Goal: Transaction & Acquisition: Download file/media

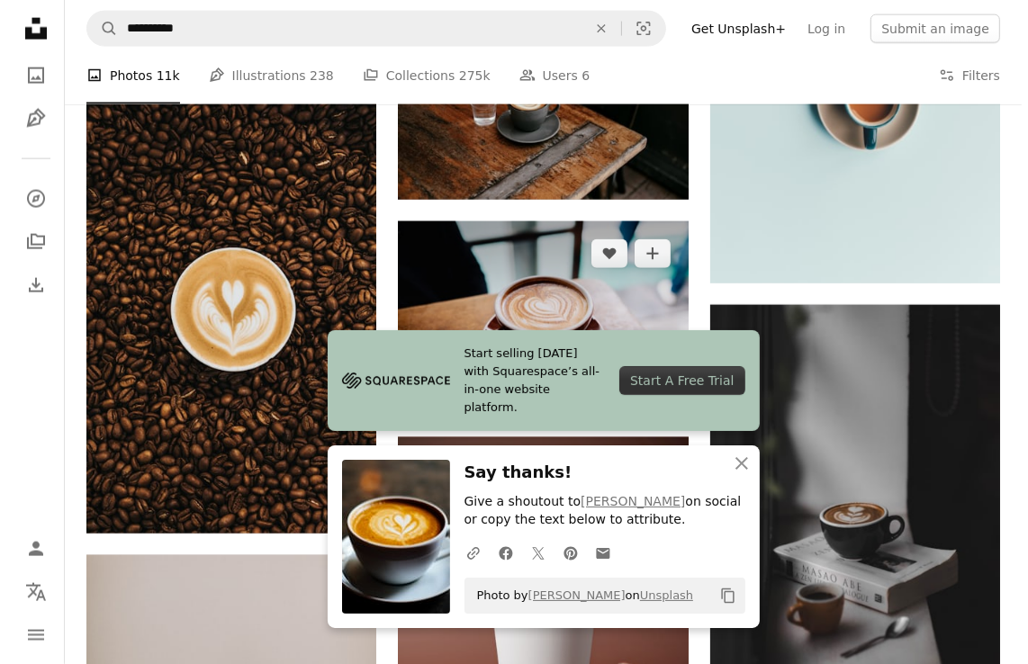
scroll to position [2033, 0]
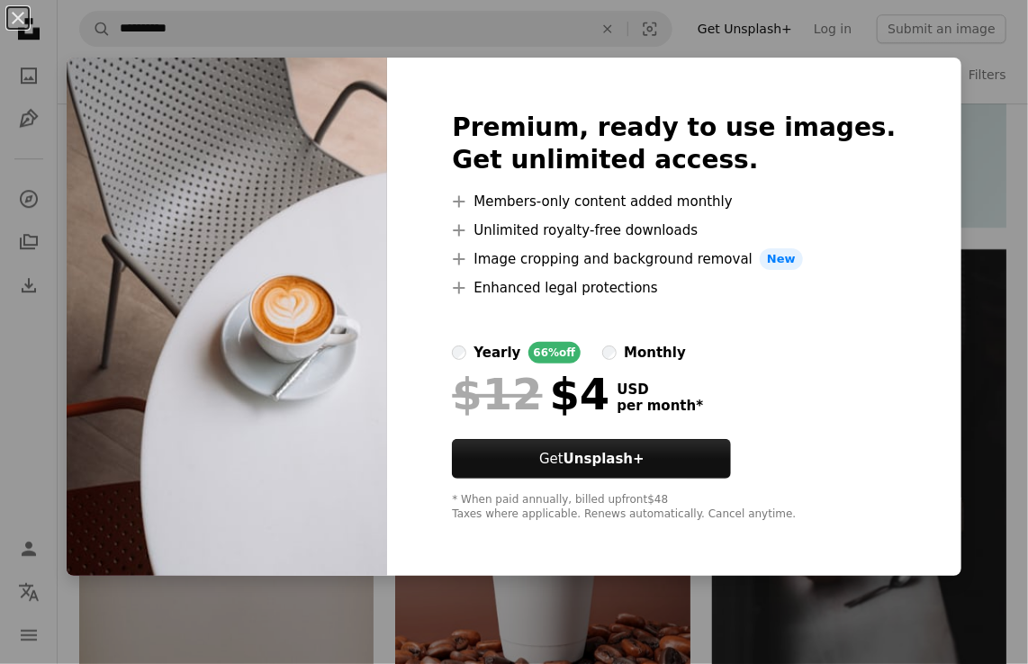
click at [980, 162] on div "An X shape Premium, ready to use images. Get unlimited access. A plus sign Memb…" at bounding box center [514, 332] width 1028 height 664
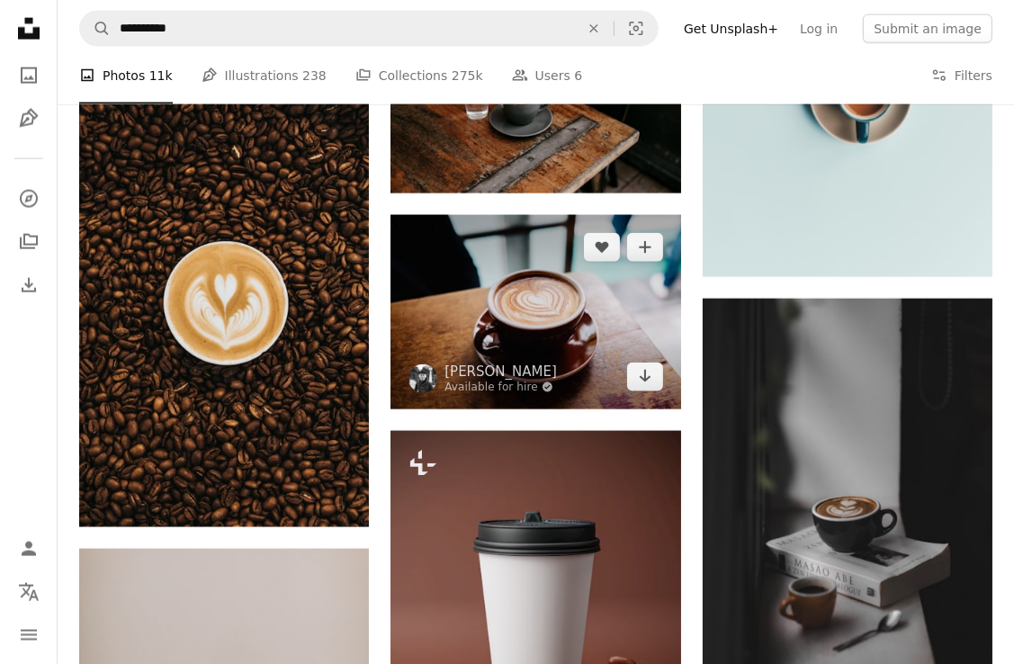
scroll to position [2033, 0]
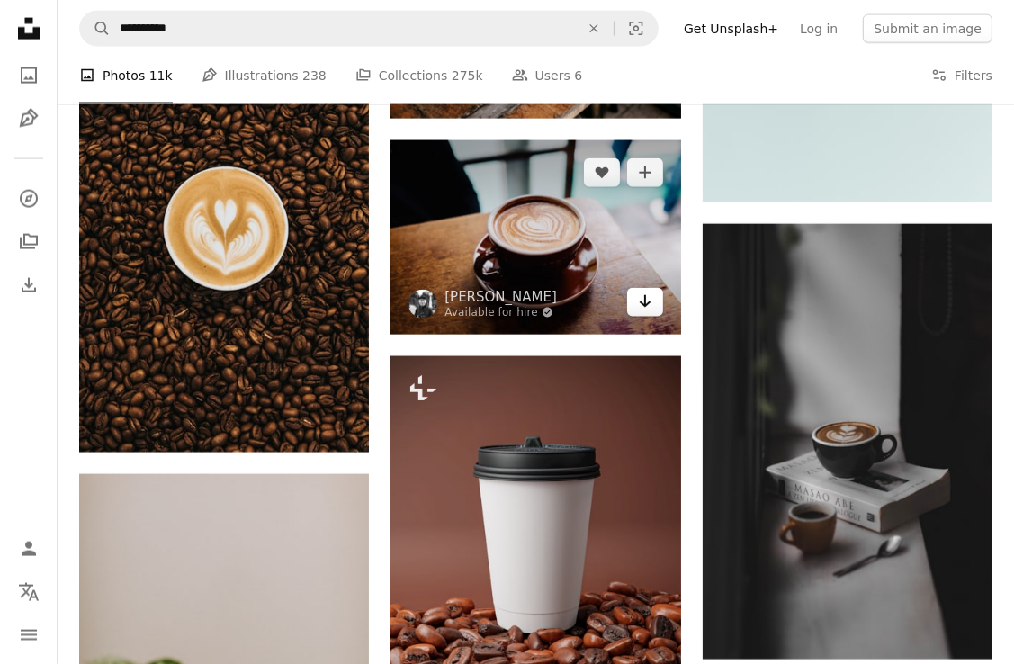
click at [639, 305] on icon "Arrow pointing down" at bounding box center [645, 302] width 14 height 22
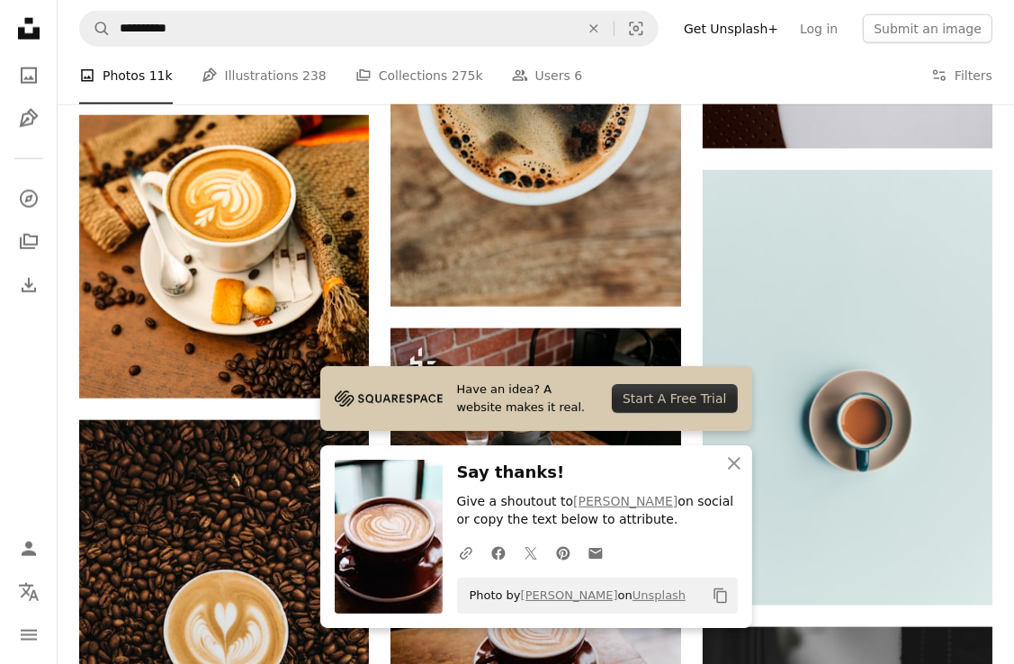
scroll to position [1763, 0]
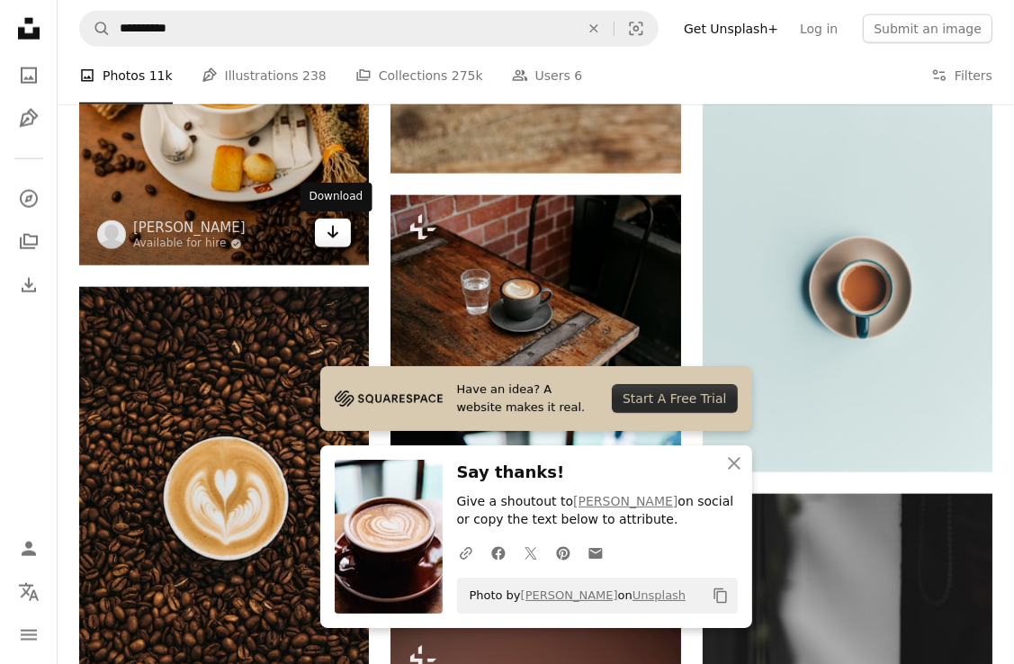
click at [322, 232] on link "Arrow pointing down" at bounding box center [333, 233] width 36 height 29
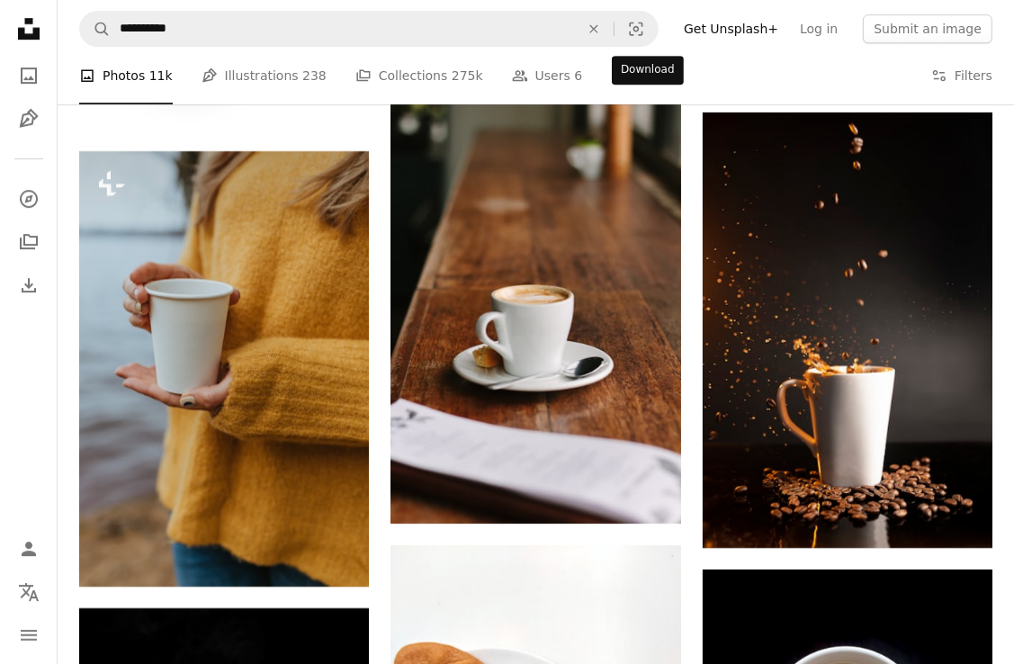
scroll to position [4283, 0]
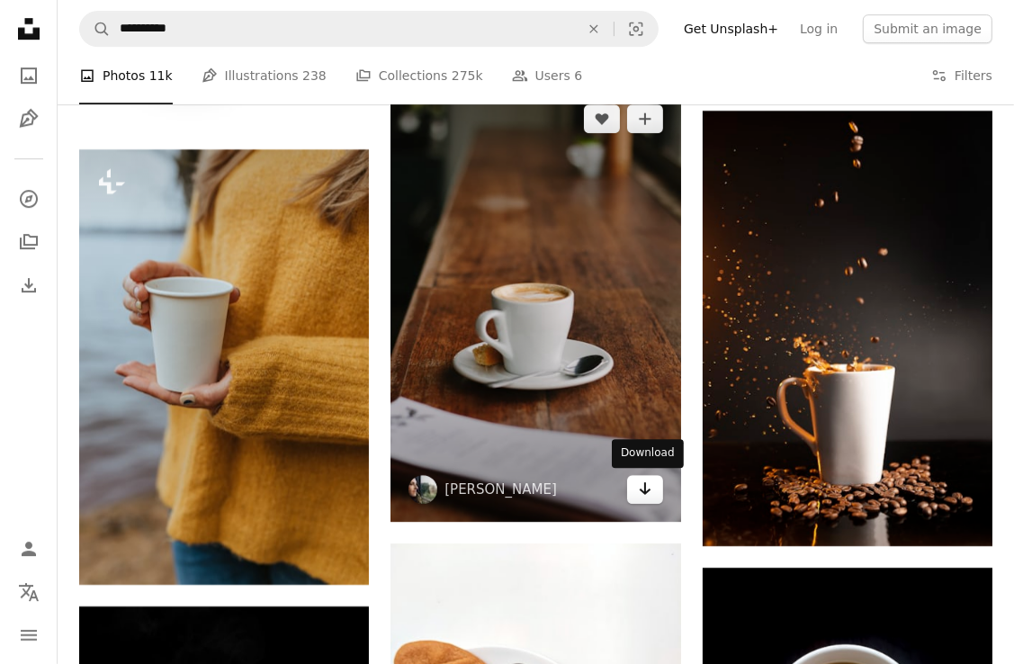
click at [644, 500] on link "Arrow pointing down" at bounding box center [645, 489] width 36 height 29
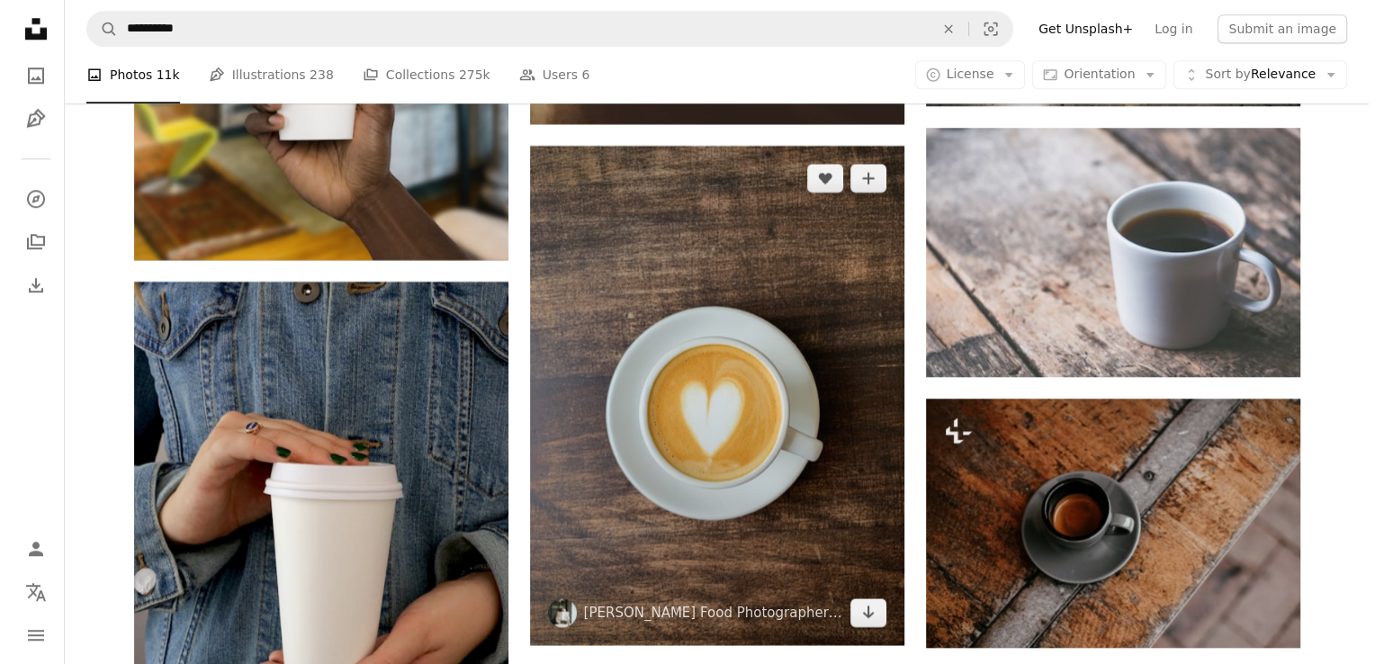
scroll to position [8809, 0]
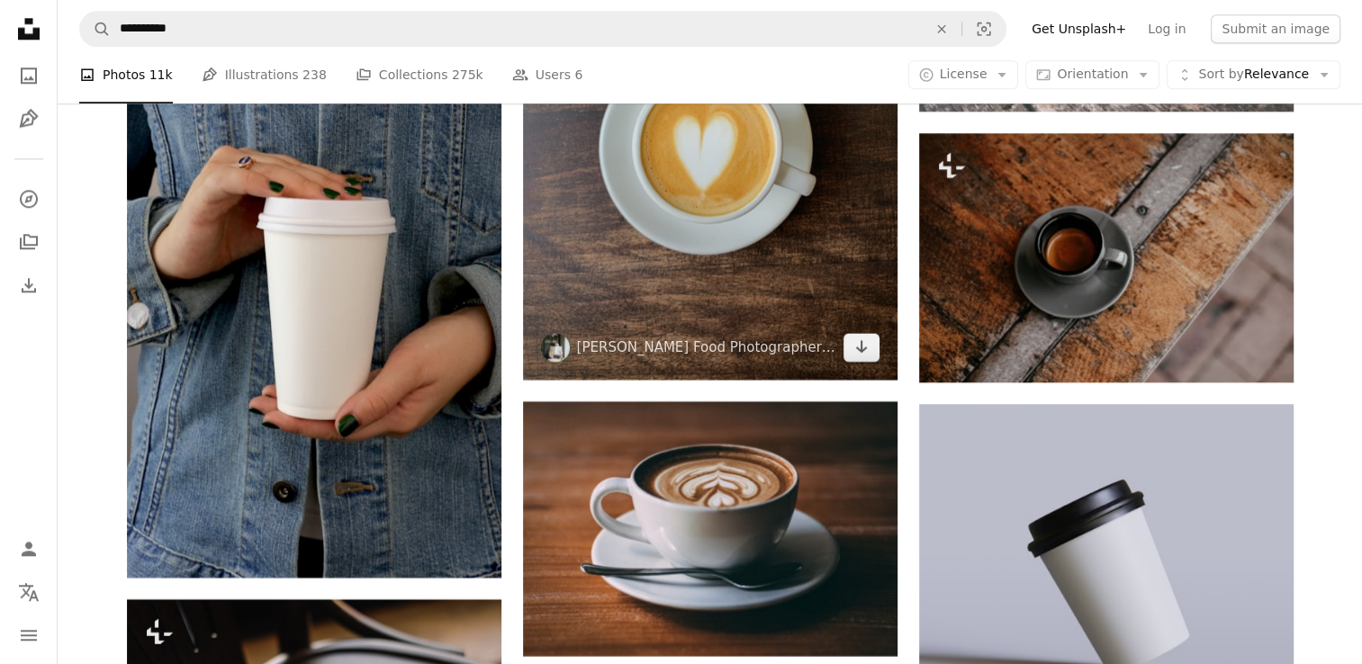
click at [856, 363] on img at bounding box center [710, 130] width 374 height 500
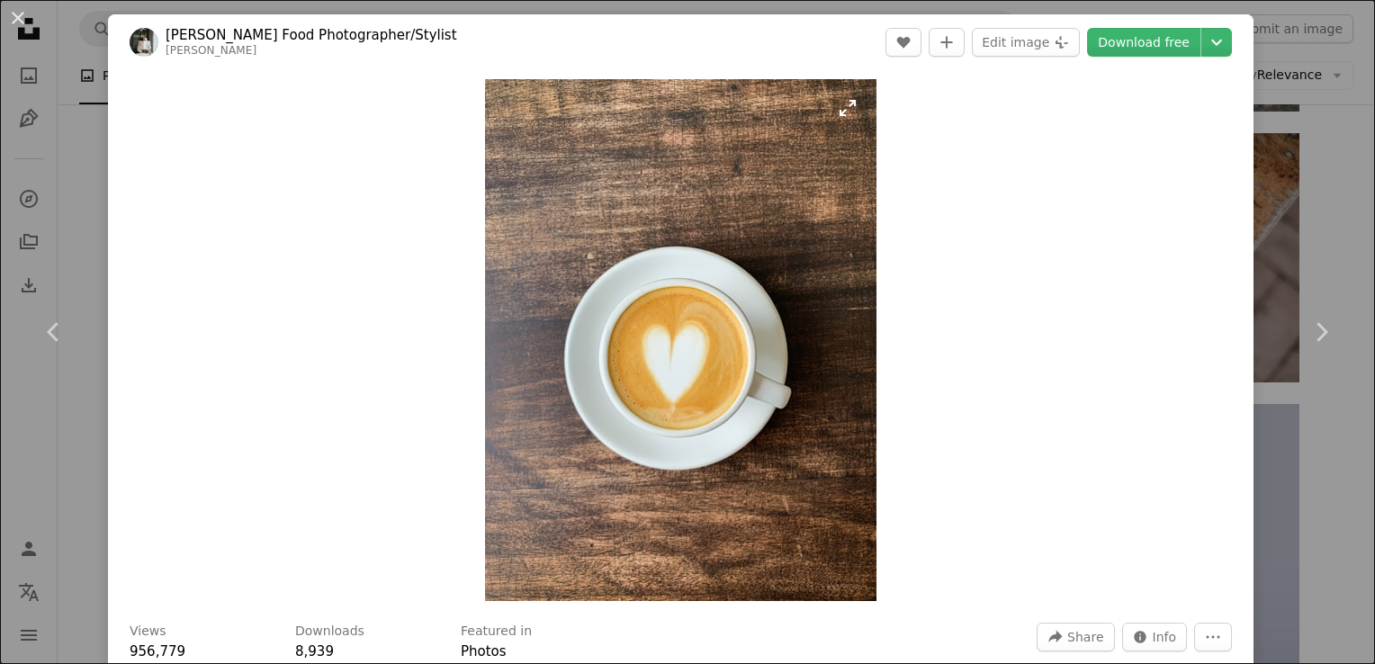
drag, startPoint x: 713, startPoint y: 381, endPoint x: 676, endPoint y: 243, distance: 142.6
click at [676, 243] on img "Zoom in on this image" at bounding box center [681, 340] width 392 height 522
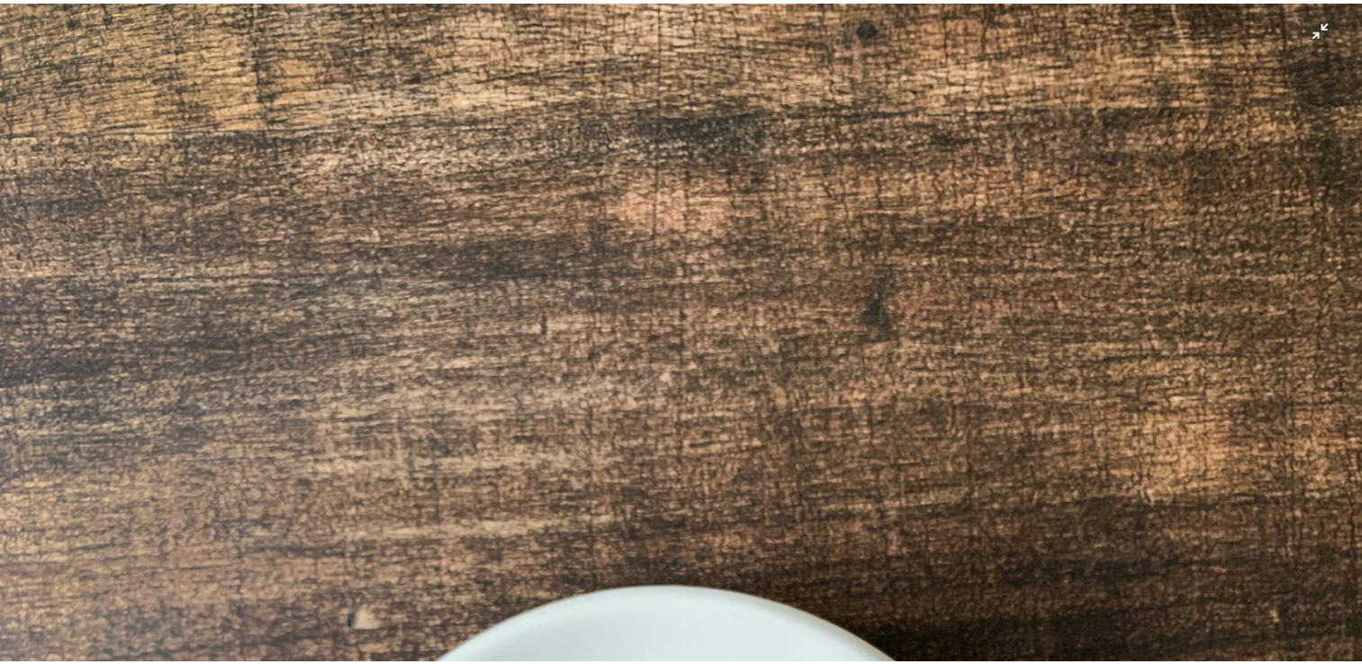
scroll to position [567, 0]
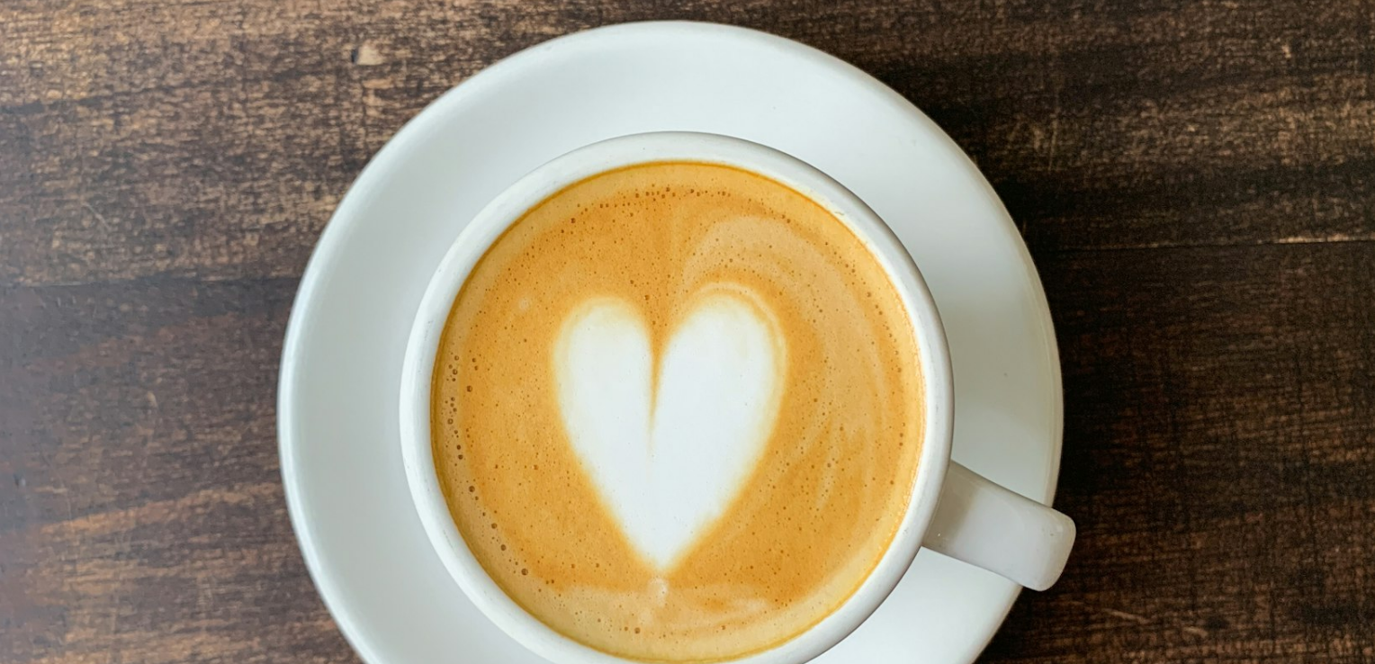
click at [940, 175] on img "Zoom out on this image" at bounding box center [687, 350] width 1377 height 1836
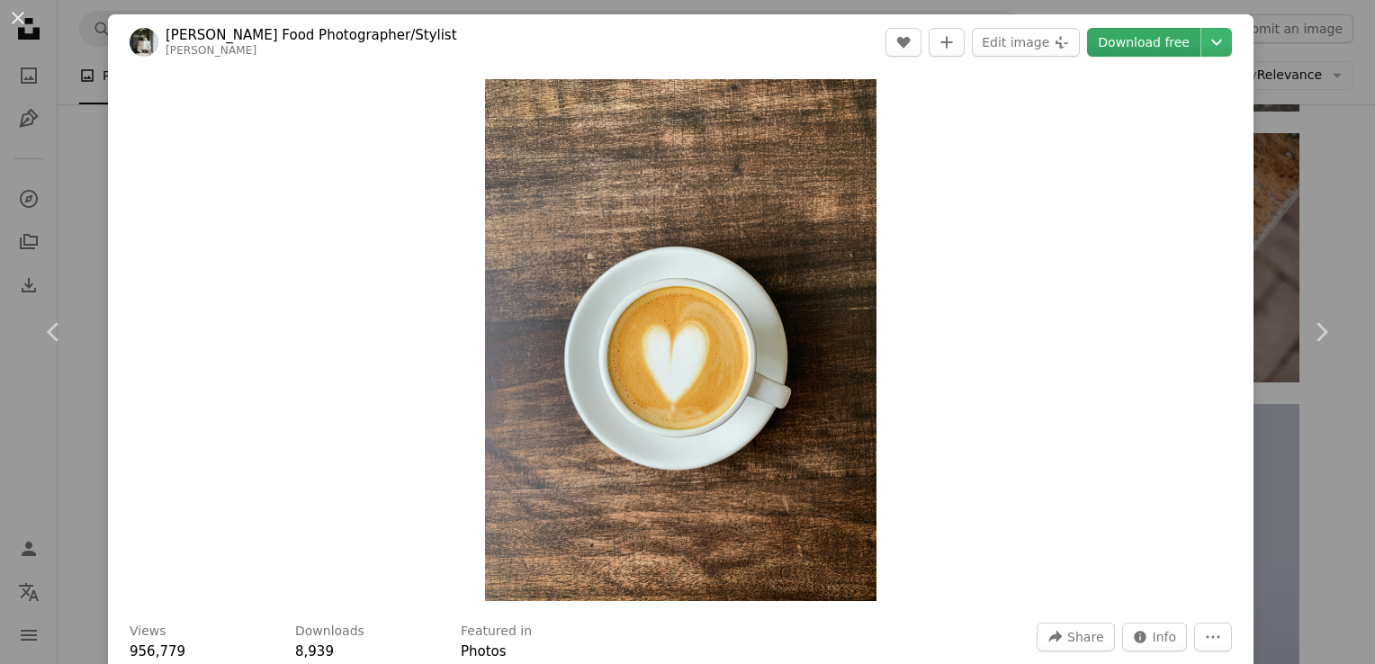
click at [1013, 35] on link "Download free" at bounding box center [1143, 42] width 113 height 29
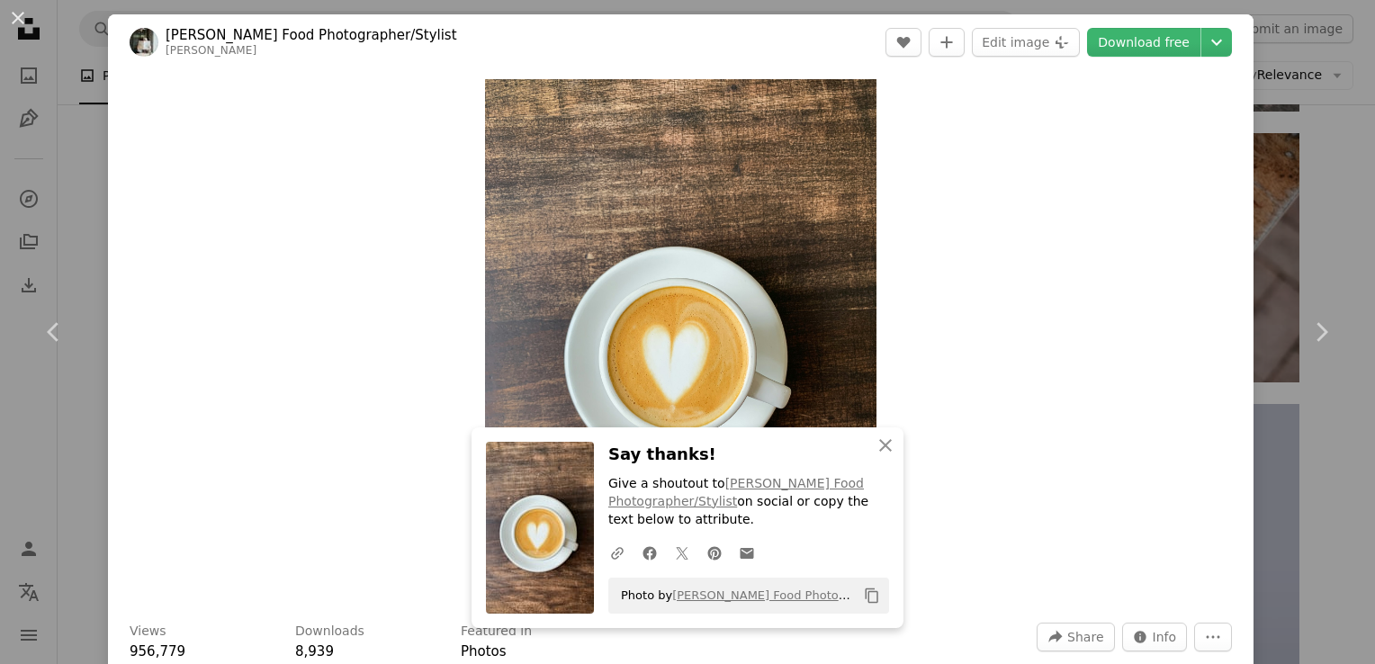
click at [1013, 63] on div "An X shape Chevron left Chevron right [PERSON_NAME] Food Photographer/Stylist a…" at bounding box center [687, 332] width 1375 height 664
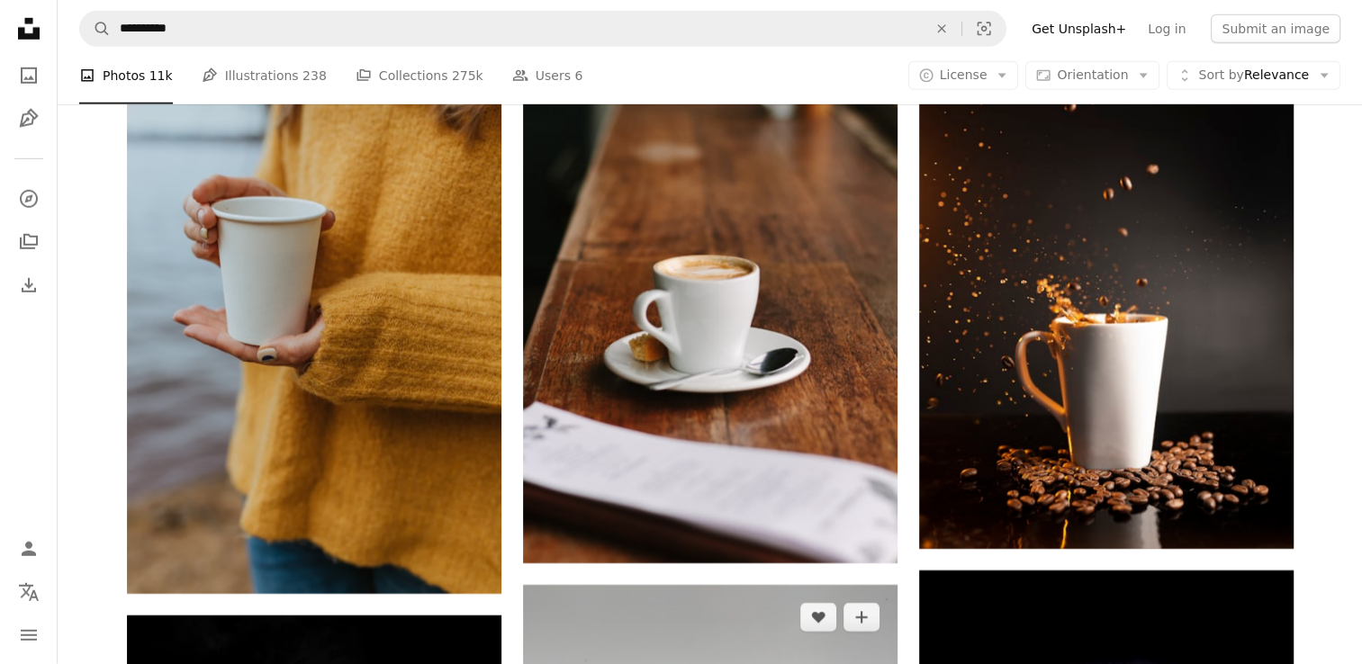
scroll to position [5479, 0]
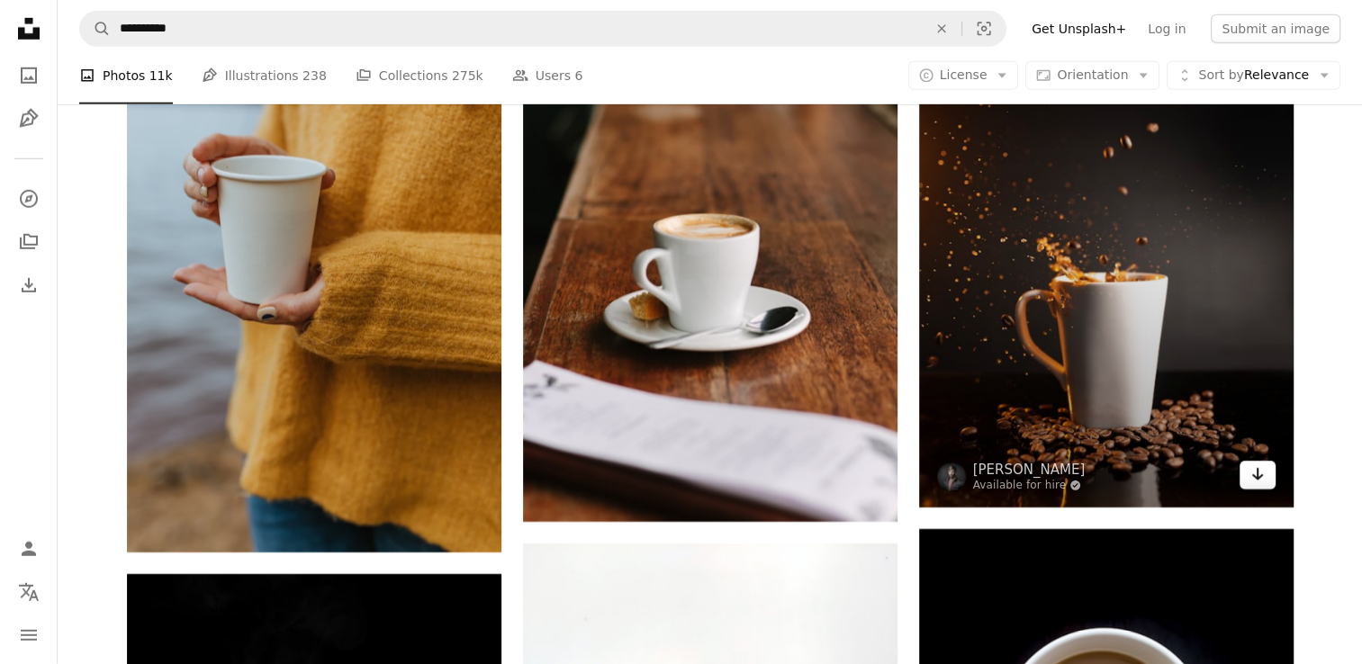
click at [1013, 482] on link "Arrow pointing down" at bounding box center [1257, 475] width 36 height 29
